Goal: Find specific page/section: Find specific page/section

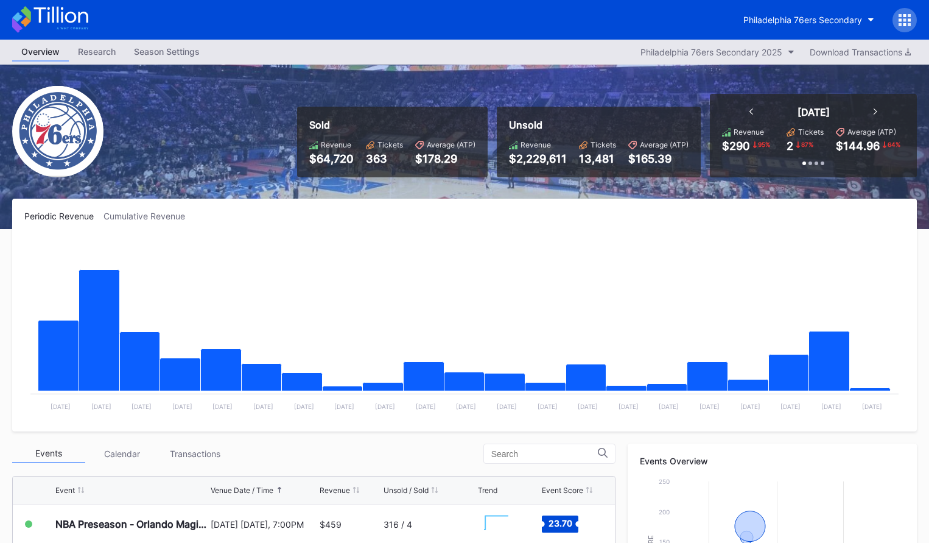
click at [74, 11] on icon at bounding box center [50, 19] width 76 height 27
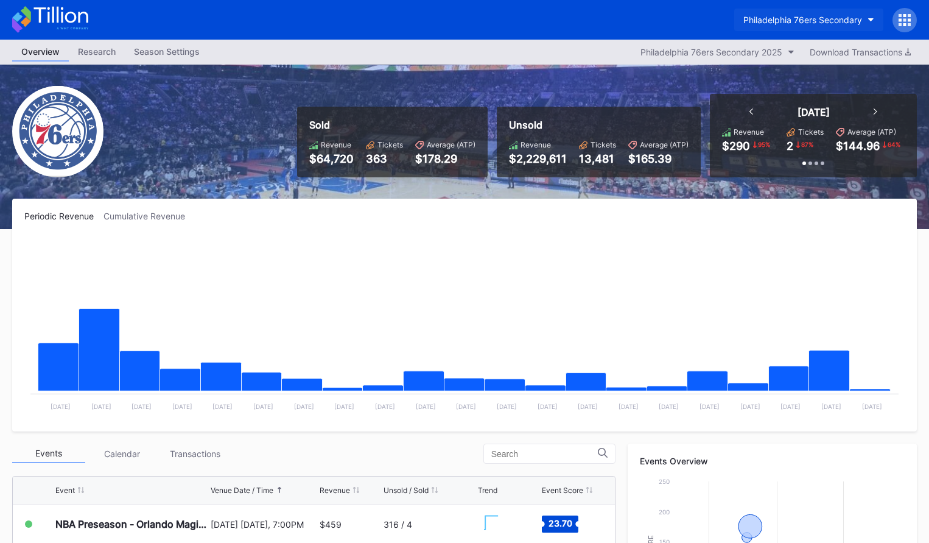
click at [771, 16] on div "Philadelphia 76ers Secondary" at bounding box center [803, 20] width 119 height 10
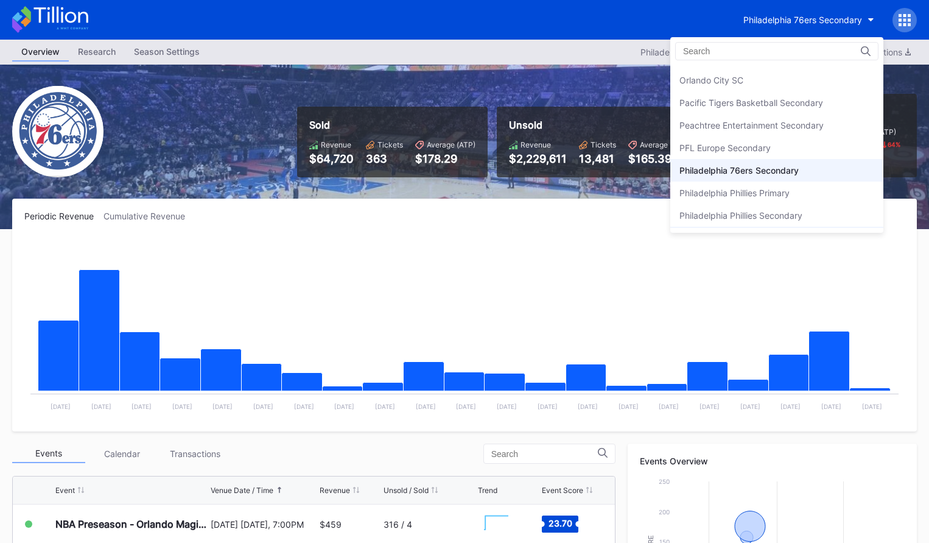
scroll to position [2562, 0]
click at [776, 135] on div "Peachtree Entertainment Secondary" at bounding box center [777, 128] width 213 height 23
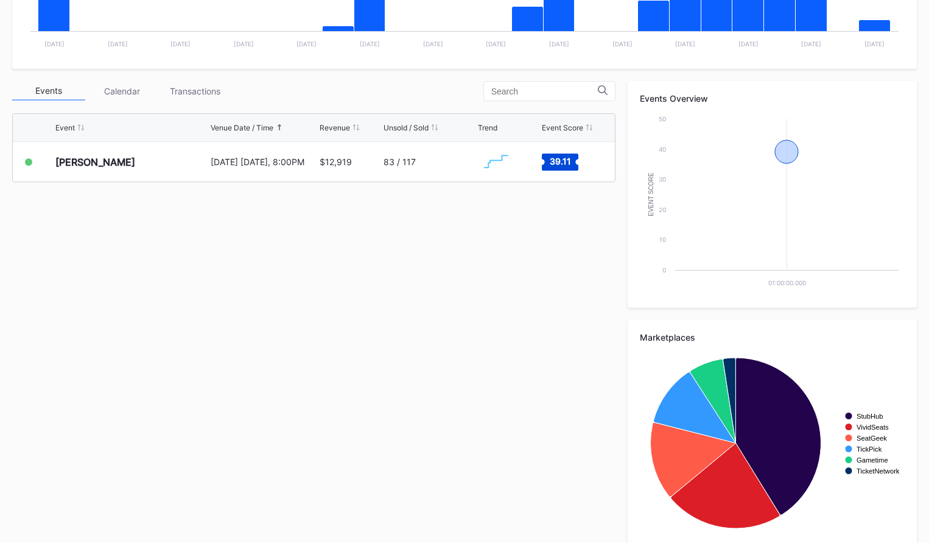
scroll to position [378, 0]
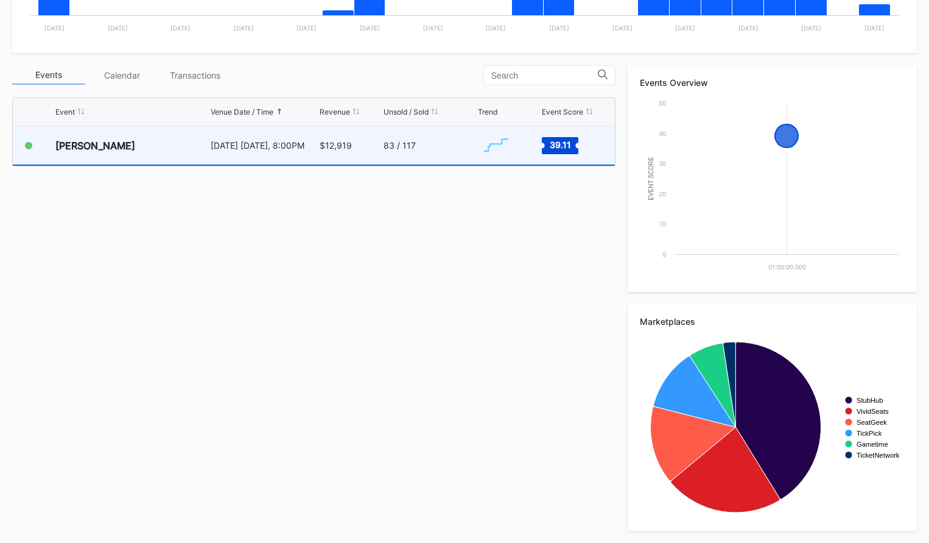
click at [521, 151] on div "Created with Highcharts 11.2.0 Chart title" at bounding box center [508, 145] width 61 height 38
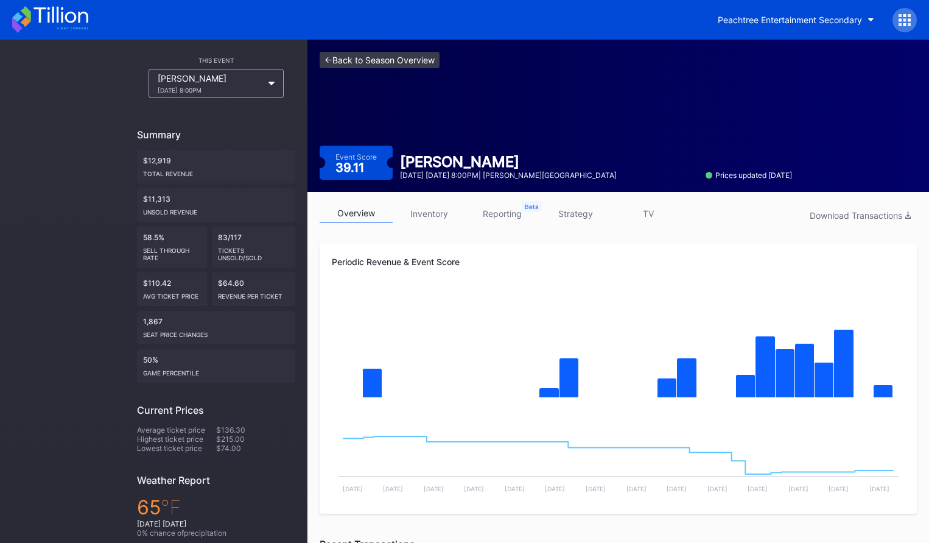
click at [387, 63] on link "<- Back to Season Overview" at bounding box center [380, 60] width 120 height 16
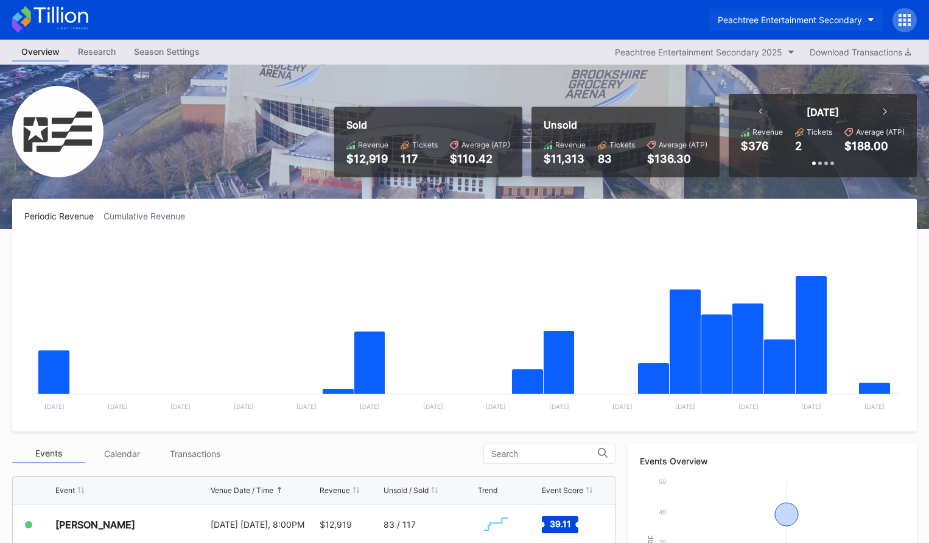
click at [756, 23] on div "Peachtree Entertainment Secondary" at bounding box center [790, 20] width 144 height 10
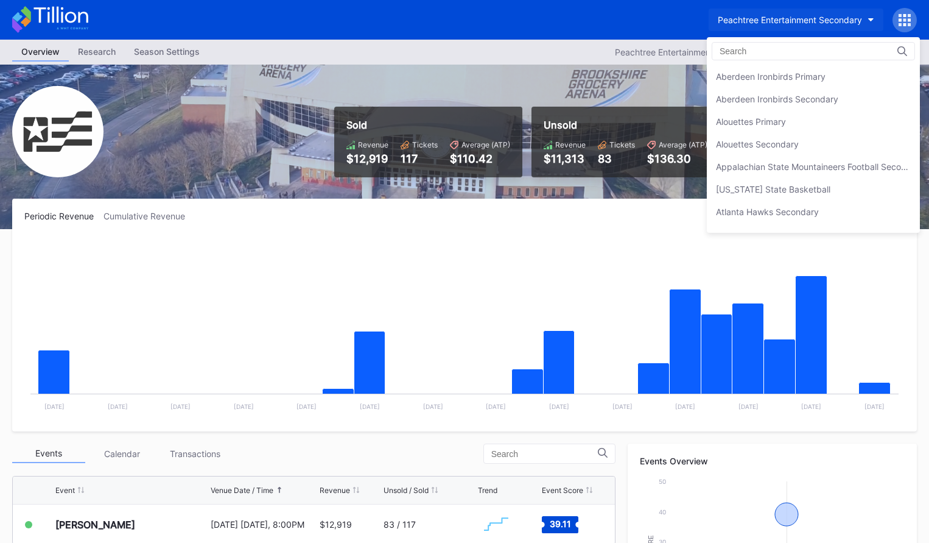
scroll to position [2614, 0]
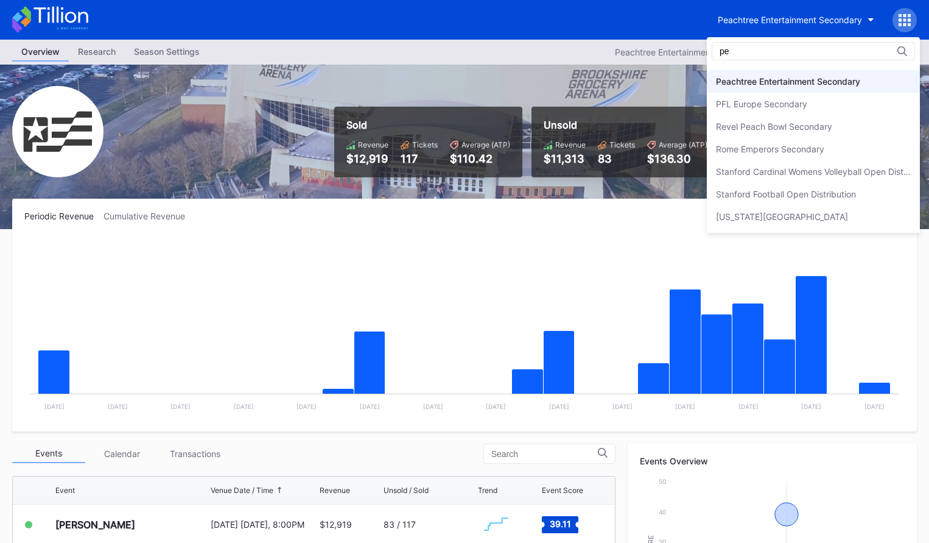
type input "p"
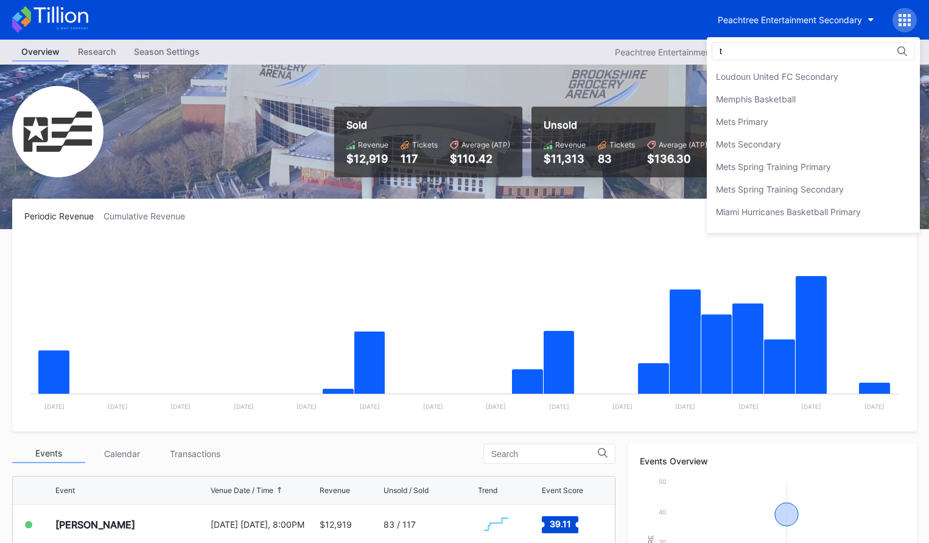
scroll to position [0, 0]
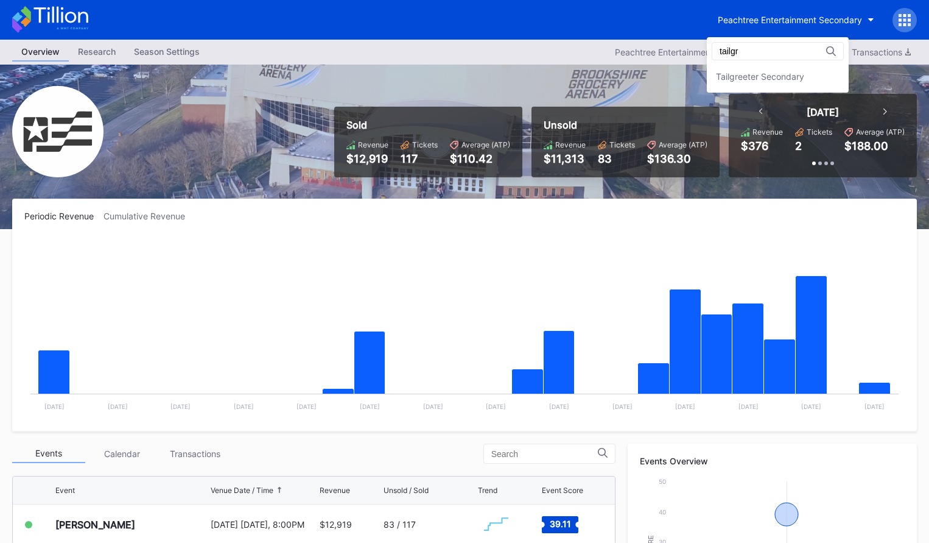
type input "tailgr"
click at [748, 69] on div "Tailgreeter Secondary" at bounding box center [778, 76] width 142 height 23
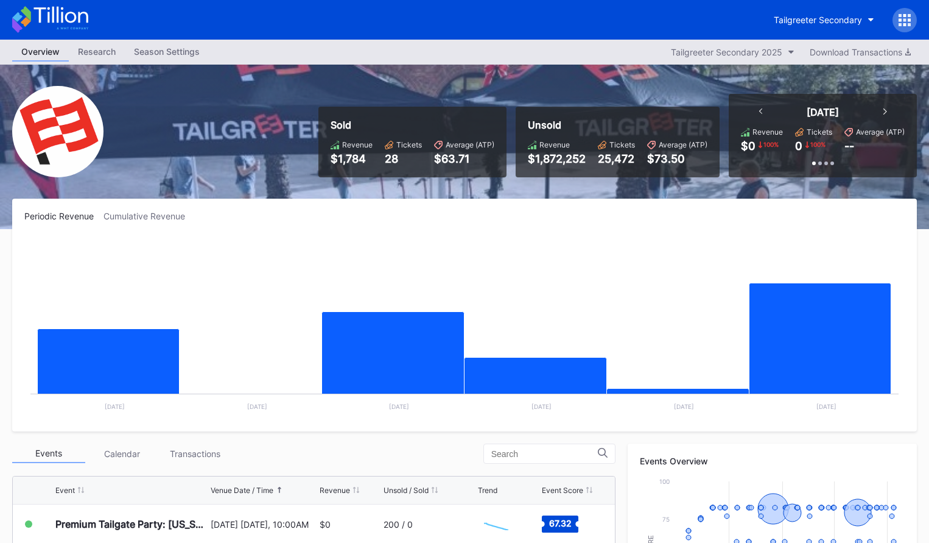
click at [76, 24] on icon at bounding box center [50, 19] width 76 height 27
click at [68, 17] on icon at bounding box center [50, 19] width 76 height 27
click at [61, 12] on icon at bounding box center [61, 15] width 54 height 16
click at [669, 208] on div "Periodic Revenue Cumulative Revenue Created with Highcharts 11.2.0 Chart title …" at bounding box center [464, 315] width 905 height 233
click at [811, 19] on div "Tailgreeter Secondary" at bounding box center [818, 20] width 88 height 10
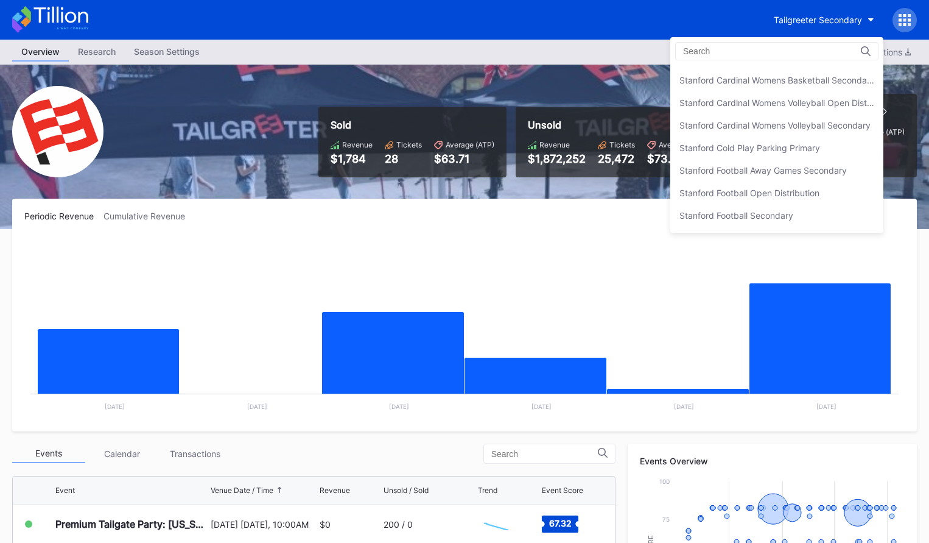
scroll to position [3692, 0]
click at [785, 188] on div "Stanford Football Open Distribution" at bounding box center [750, 193] width 140 height 10
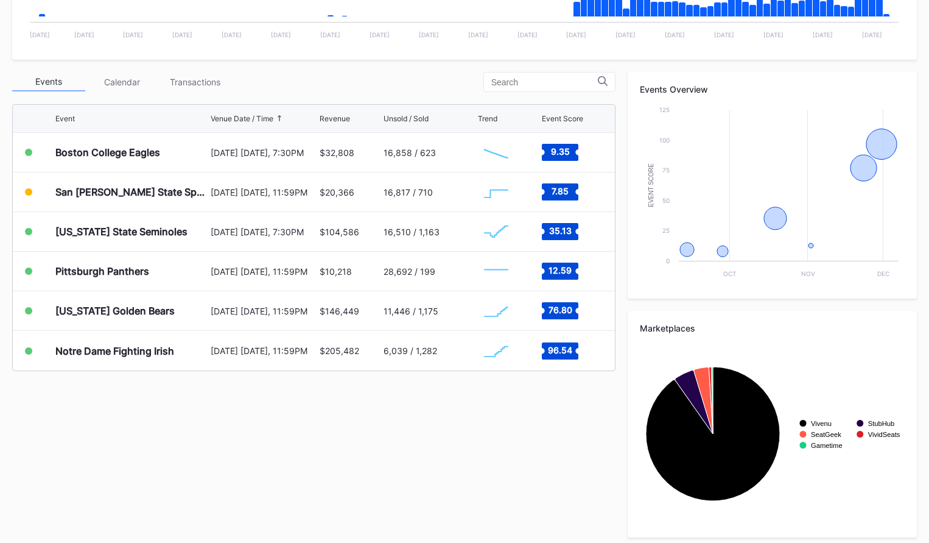
scroll to position [378, 0]
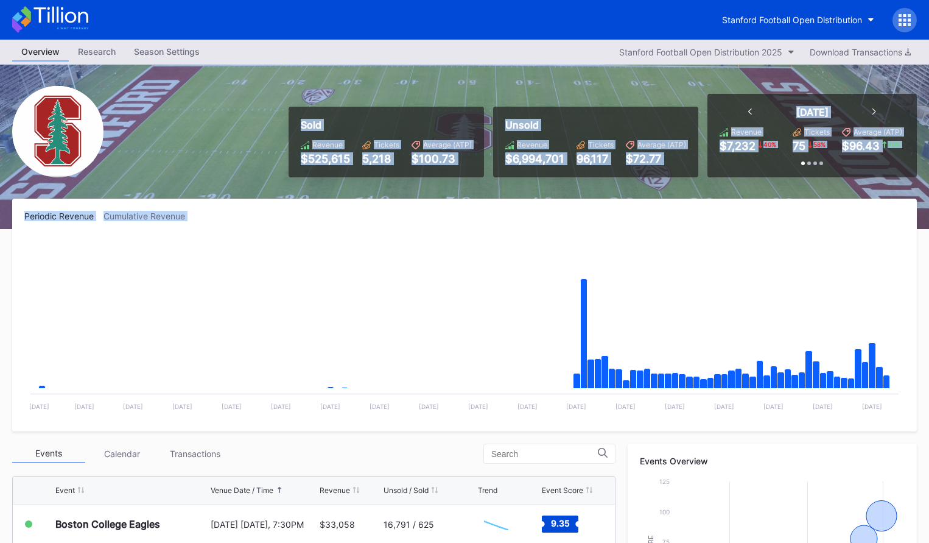
drag, startPoint x: 511, startPoint y: 233, endPoint x: 323, endPoint y: 79, distance: 243.2
click at [323, 79] on div "Overview Research Season Settings Stanford Football Open Distribution 2025 Down…" at bounding box center [464, 480] width 929 height 881
click at [323, 79] on div "Sold Revenue $525,615 Tickets 5,218 Average (ATP) $100.73 Unsold Revenue $6,994…" at bounding box center [464, 147] width 929 height 164
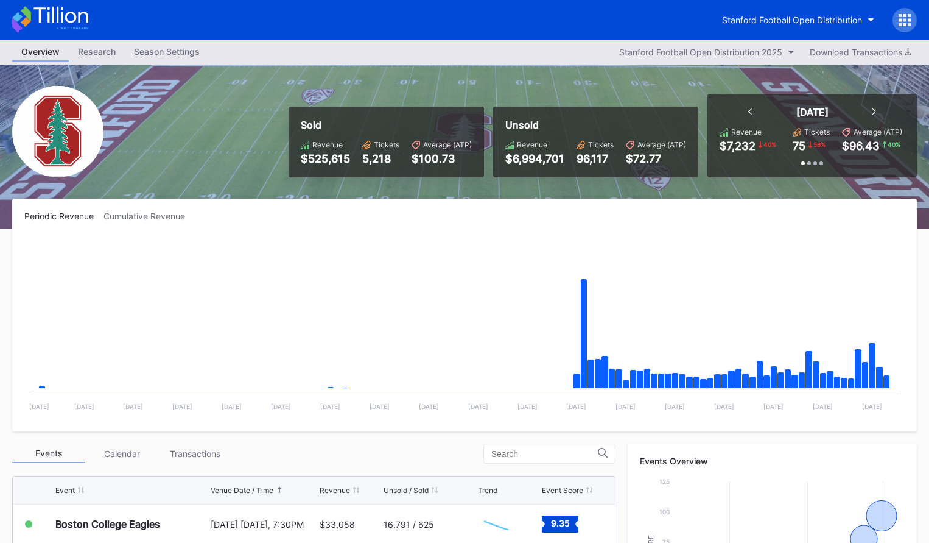
click at [64, 18] on icon at bounding box center [50, 19] width 76 height 27
